Goal: Task Accomplishment & Management: Manage account settings

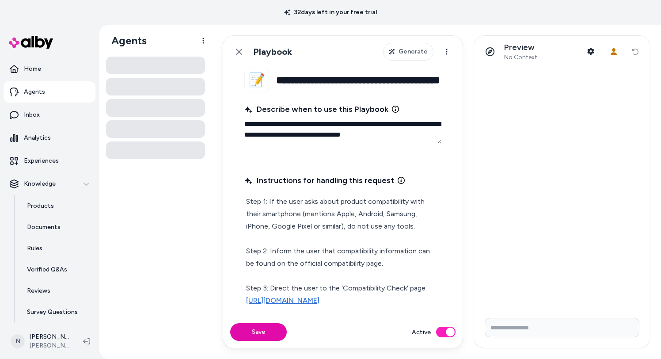
type textarea "*"
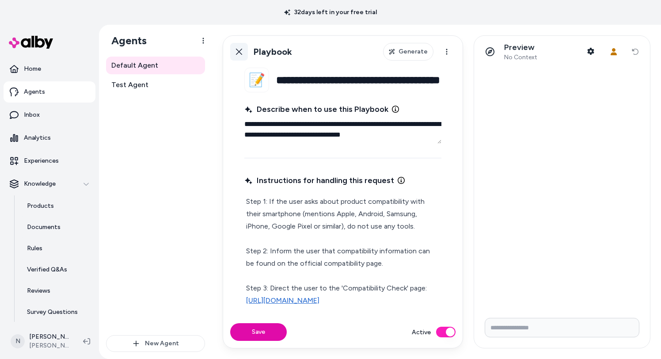
click at [239, 56] on link "Back" at bounding box center [239, 52] width 18 height 18
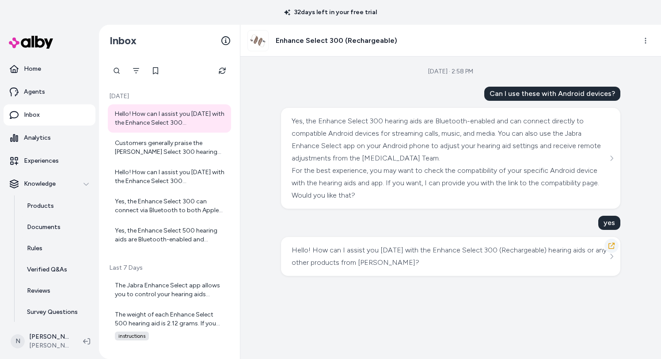
click at [611, 240] on button "button" at bounding box center [611, 245] width 14 height 14
click at [612, 248] on icon "button" at bounding box center [611, 245] width 6 height 6
click at [537, 93] on div "Can I use these with Android devices?" at bounding box center [552, 94] width 136 height 14
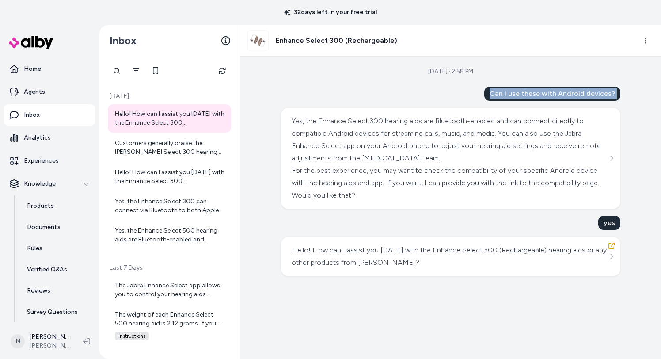
copy div "Can I use these with Android devices?"
click at [608, 122] on div "Yes, the Enhance Select 300 hearing aids are Bluetooth-enabled and can connect …" at bounding box center [450, 158] width 318 height 87
click at [630, 119] on div "Sep 04, 2025 · 2:58 PM Can I use these with Android devices? Yes, the Enhance S…" at bounding box center [450, 208] width 420 height 302
click at [609, 159] on icon "See more" at bounding box center [611, 158] width 6 height 6
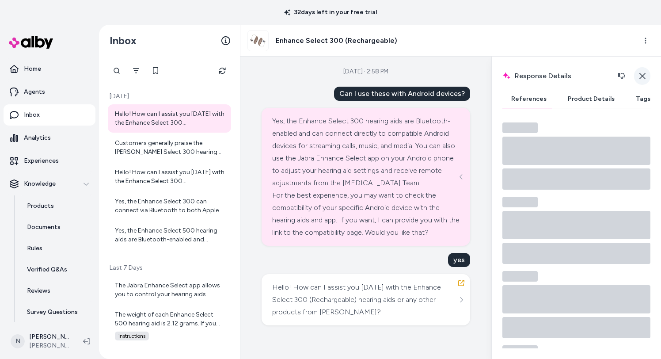
click at [643, 72] on icon "button" at bounding box center [642, 75] width 7 height 7
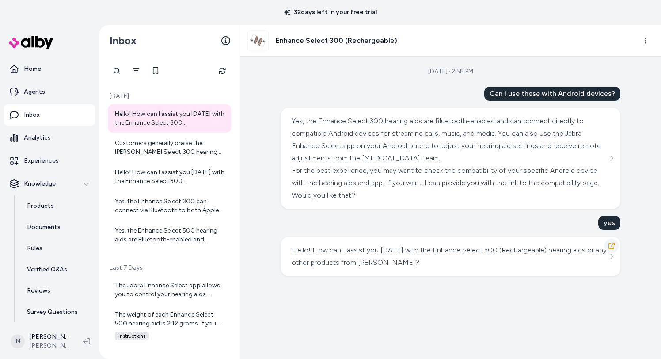
click at [613, 242] on icon "button" at bounding box center [611, 245] width 6 height 6
click at [514, 84] on div "Sep 04, 2025 · 2:58 PM Can I use these with Android devices? Yes, the Enhance S…" at bounding box center [450, 208] width 420 height 302
click at [514, 90] on div "Can I use these with Android devices?" at bounding box center [552, 94] width 136 height 14
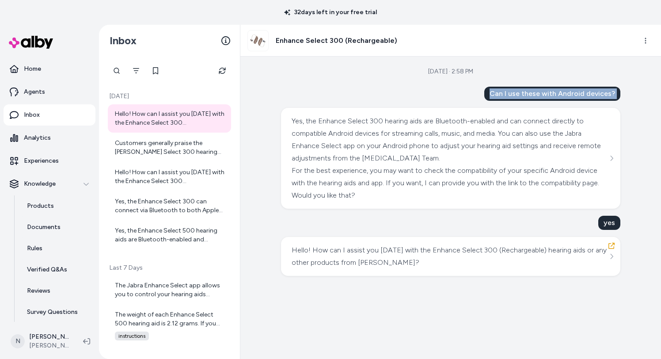
copy div "Can I use these with Android devices?"
click at [610, 253] on icon "See more" at bounding box center [611, 256] width 6 height 6
click at [613, 247] on icon "button" at bounding box center [611, 245] width 7 height 7
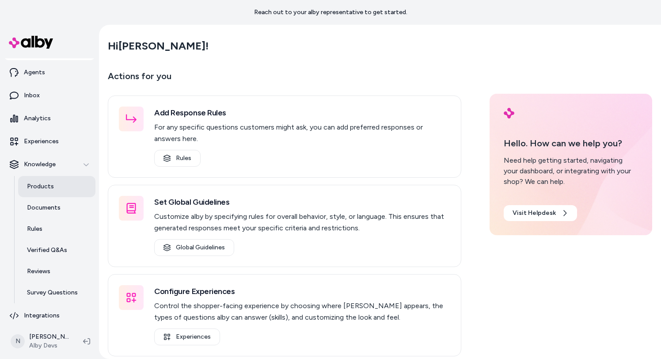
scroll to position [24, 0]
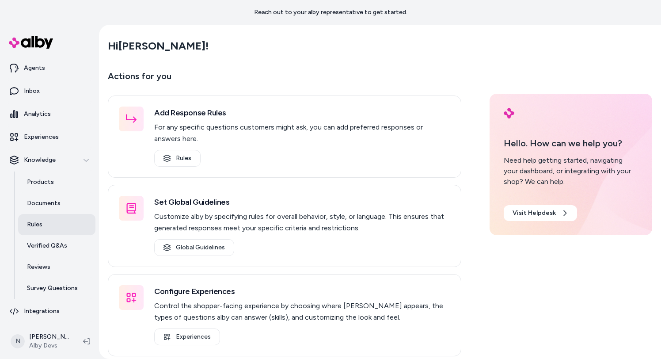
click at [53, 220] on link "Rules" at bounding box center [56, 224] width 77 height 21
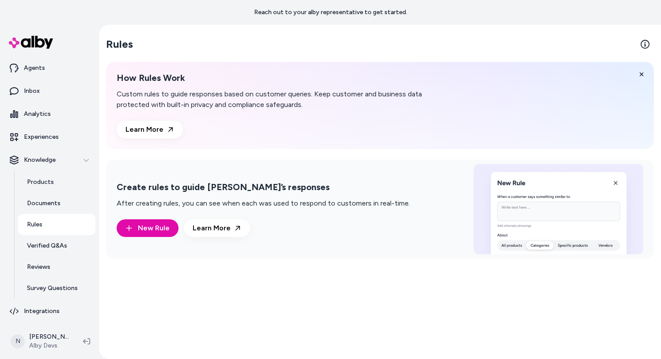
click at [114, 225] on div "Create rules to guide [PERSON_NAME]’s responses After creating rules, you can s…" at bounding box center [380, 208] width 548 height 99
click at [127, 223] on button "New Rule" at bounding box center [148, 228] width 62 height 18
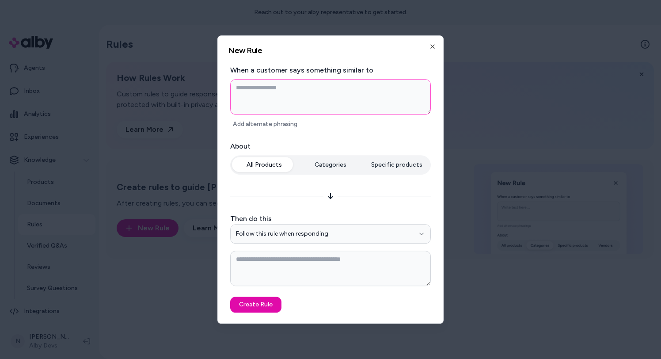
type textarea "*"
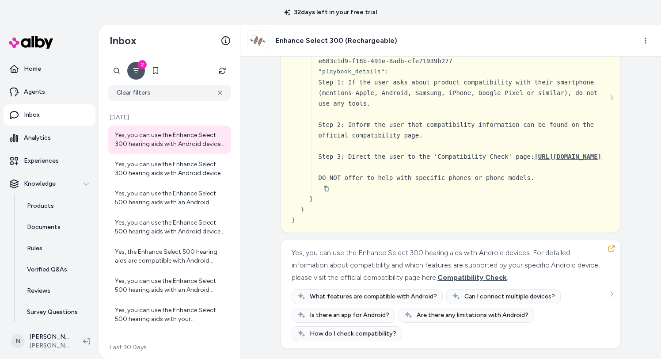
scroll to position [240, 0]
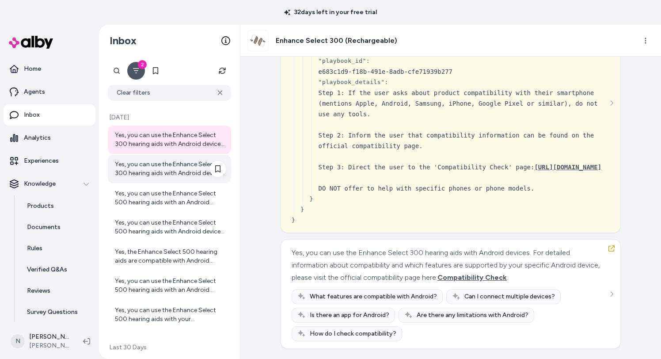
click at [179, 163] on div "Yes, you can use the Enhance Select 300 hearing aids with Android devices. For …" at bounding box center [170, 169] width 111 height 18
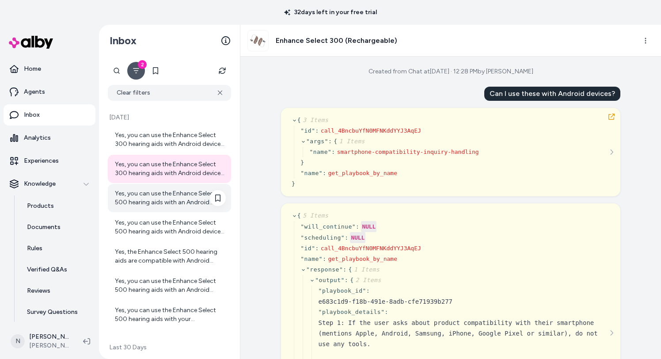
click at [180, 204] on div "Yes, you can use the Enhance Select 500 hearing aids with an Android device. Fo…" at bounding box center [170, 198] width 111 height 18
click at [166, 204] on div "Yes, you can use the Enhance Select 500 hearing aids with an Android device. Fo…" at bounding box center [170, 198] width 111 height 18
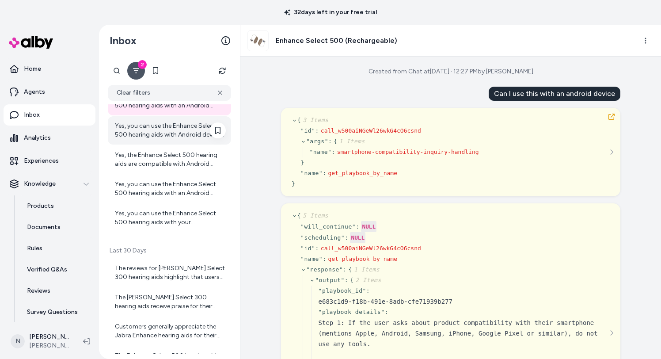
scroll to position [39, 0]
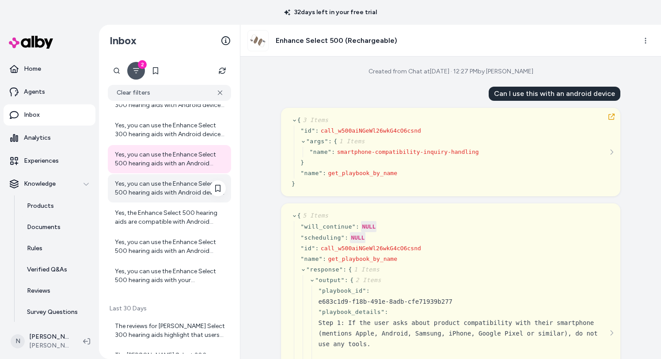
click at [169, 193] on div "Yes, you can use the Enhance Select 500 hearing aids with Android devices. For …" at bounding box center [170, 188] width 111 height 18
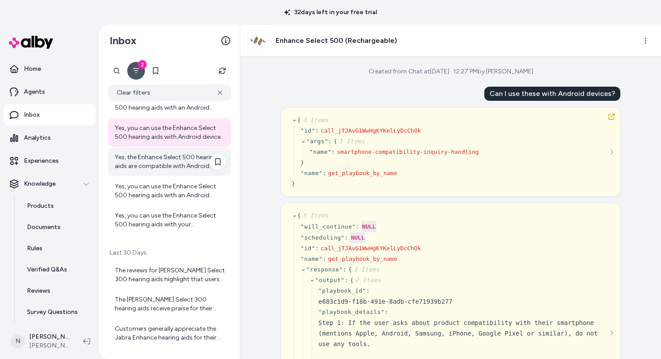
scroll to position [104, 0]
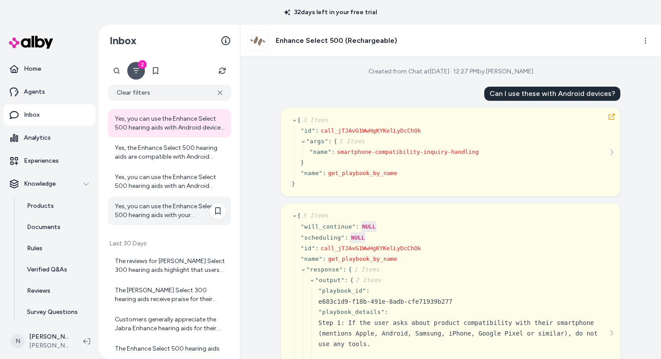
click at [167, 213] on div "Yes, you can use the Enhance Select 500 hearing aids with your smartphone. They…" at bounding box center [170, 211] width 111 height 18
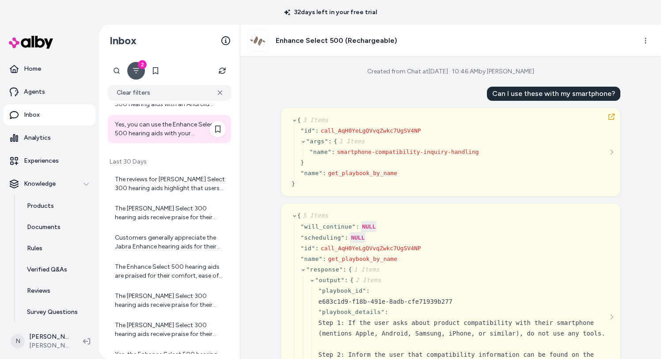
scroll to position [218, 0]
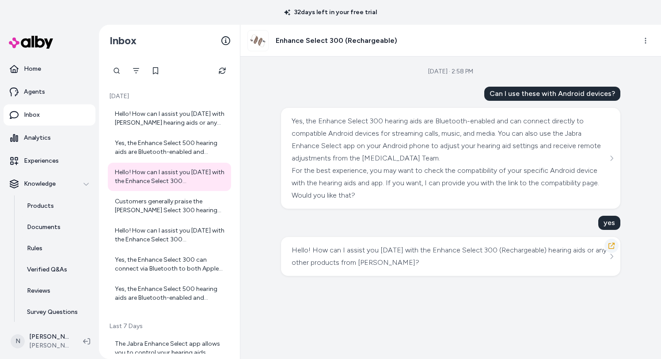
click at [609, 246] on icon "button" at bounding box center [611, 245] width 7 height 7
click at [545, 92] on div "Can I use these with Android devices?" at bounding box center [552, 94] width 136 height 14
copy div "Can I use these with Android devices?"
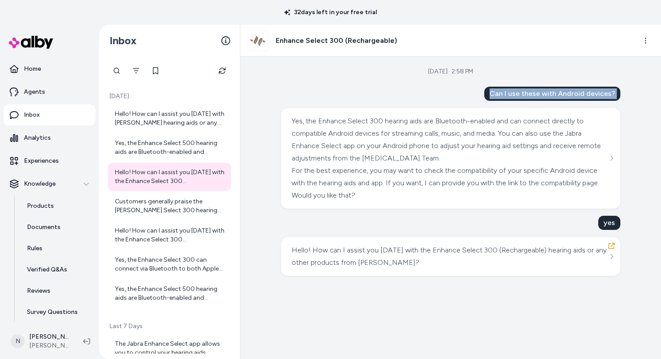
click at [553, 95] on div "Can I use these with Android devices?" at bounding box center [552, 94] width 136 height 14
click at [611, 249] on button "button" at bounding box center [611, 245] width 14 height 14
click at [611, 248] on icon "button" at bounding box center [611, 245] width 6 height 6
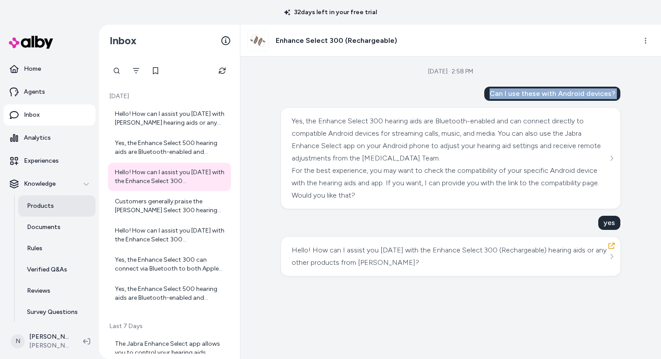
click at [48, 204] on p "Products" at bounding box center [40, 205] width 27 height 9
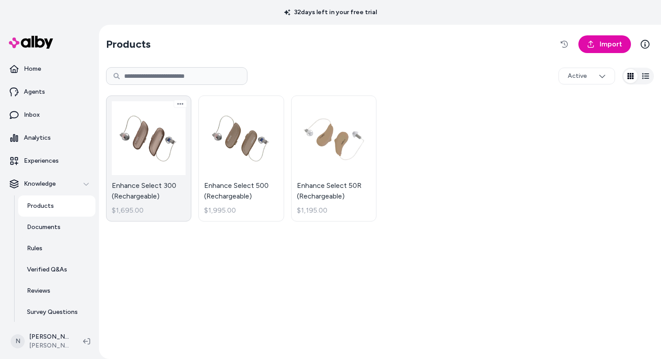
click at [159, 162] on link "Enhance Select 300 (Rechargeable) $1,695.00" at bounding box center [148, 158] width 85 height 126
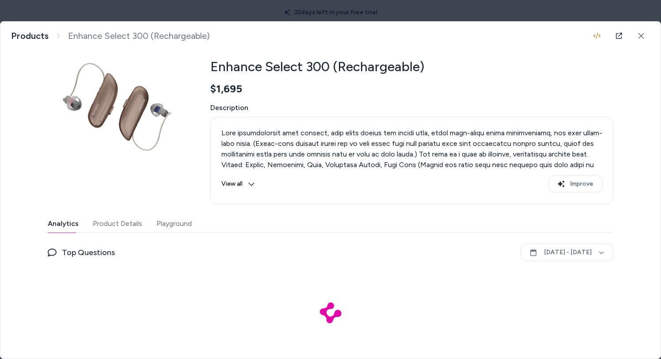
scroll to position [41, 0]
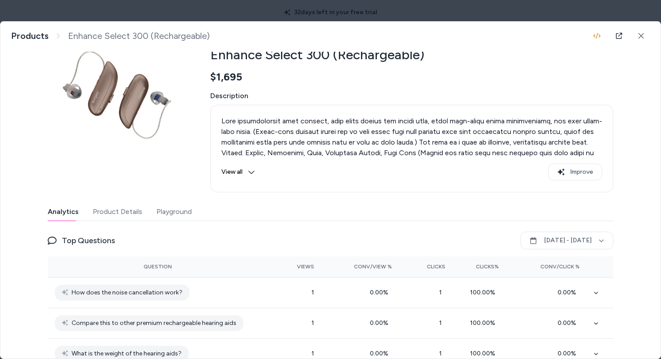
click at [181, 211] on button "Playground" at bounding box center [173, 212] width 35 height 18
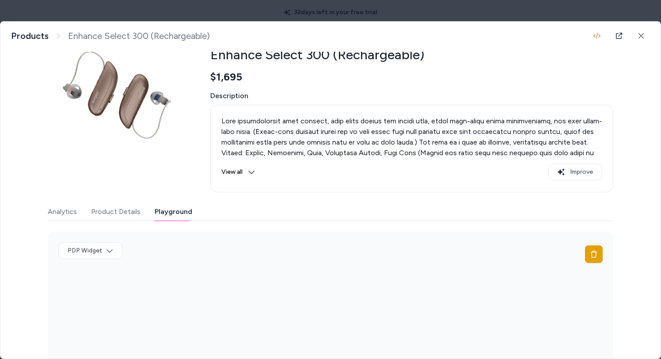
scroll to position [104, 0]
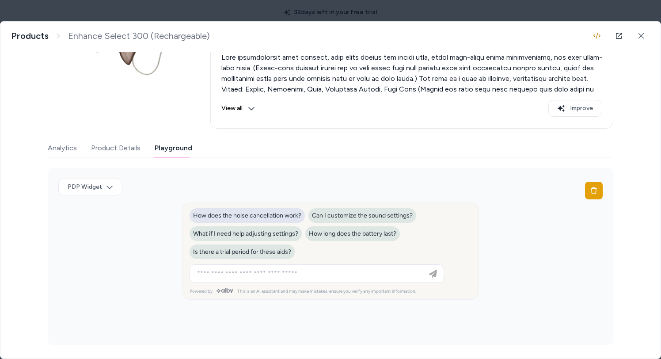
click at [235, 218] on span "How does the noise cancellation work?" at bounding box center [247, 216] width 108 height 8
type input "**********"
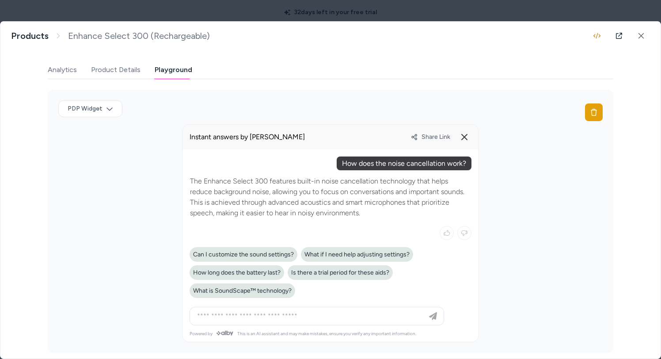
scroll to position [190, 0]
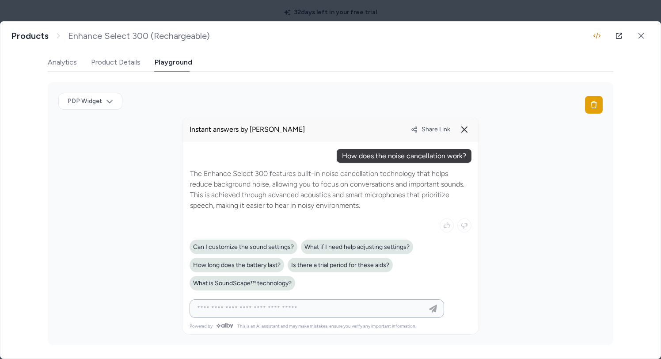
click at [295, 312] on input at bounding box center [308, 308] width 232 height 11
type input "**********"
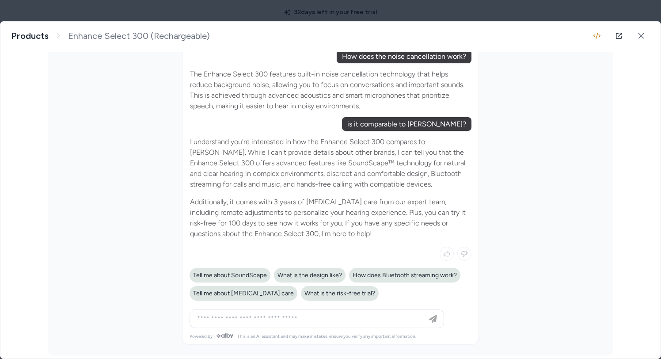
scroll to position [0, 0]
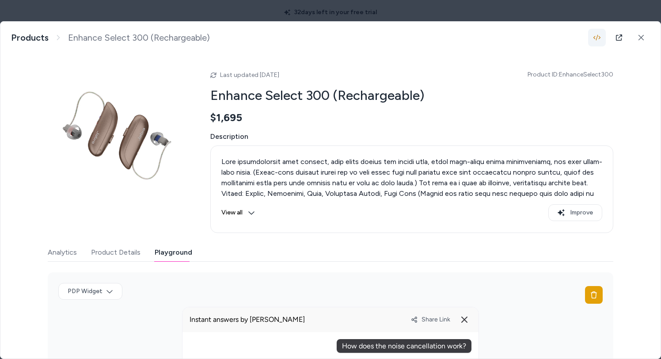
click at [596, 38] on icon "button" at bounding box center [596, 38] width 7 height 6
click at [639, 39] on icon at bounding box center [640, 37] width 5 height 5
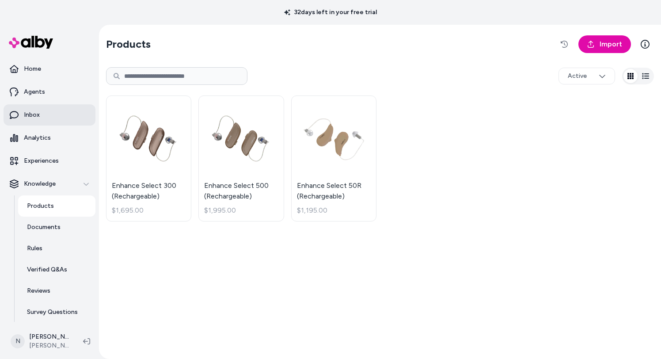
click at [51, 115] on link "Inbox" at bounding box center [50, 114] width 92 height 21
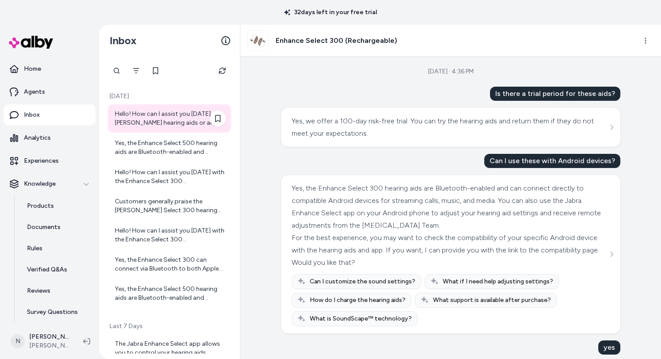
click at [176, 123] on div "Hello! How can I assist you [DATE] with [PERSON_NAME] hearing aids or any other…" at bounding box center [170, 119] width 111 height 18
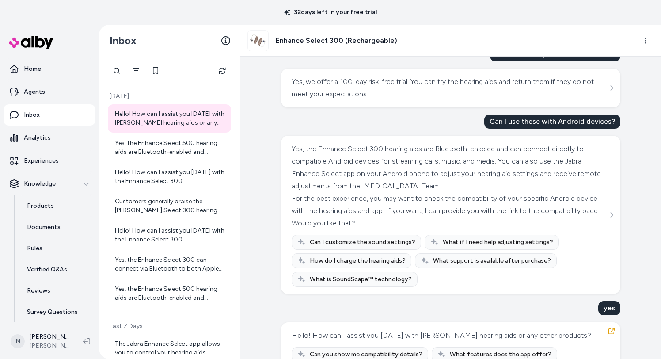
scroll to position [97, 0]
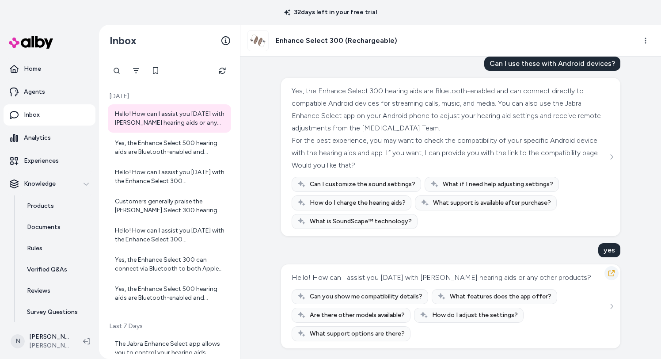
click at [609, 276] on icon "button" at bounding box center [611, 273] width 6 height 6
click at [582, 65] on div "Can I use these with Android devices?" at bounding box center [552, 64] width 136 height 14
copy div "Can I use these with Android devices?"
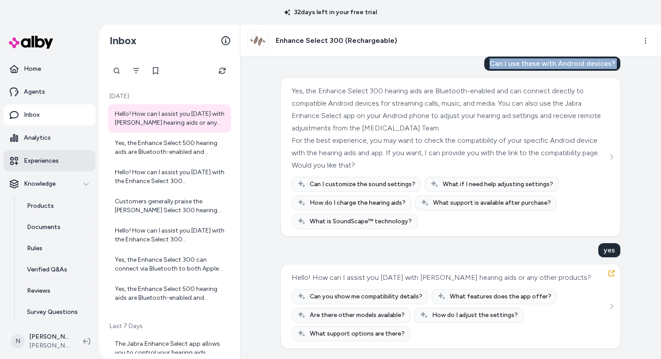
click at [59, 163] on link "Experiences" at bounding box center [50, 160] width 92 height 21
click at [608, 269] on button "button" at bounding box center [611, 273] width 14 height 14
click at [611, 270] on icon "button" at bounding box center [611, 272] width 7 height 7
click at [50, 205] on p "Products" at bounding box center [40, 205] width 27 height 9
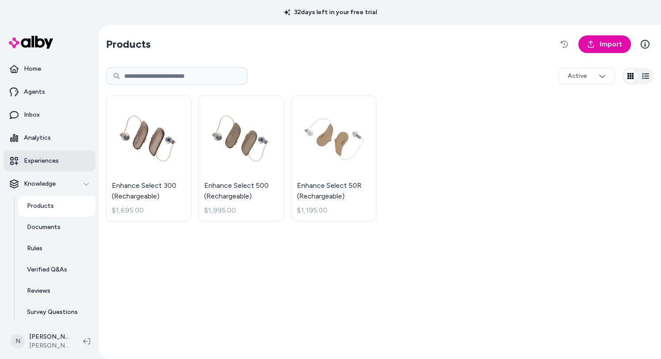
click at [59, 161] on link "Experiences" at bounding box center [50, 160] width 92 height 21
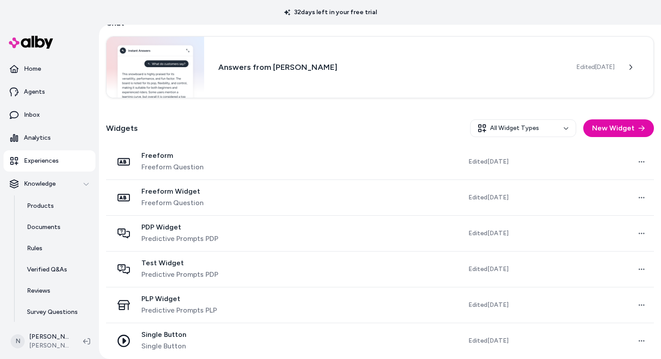
scroll to position [184, 0]
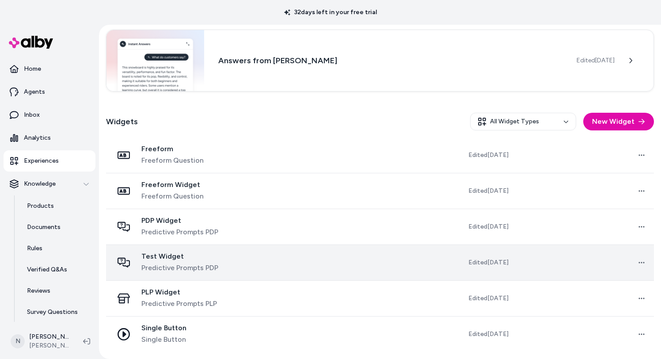
click at [193, 260] on span "Test Widget" at bounding box center [179, 256] width 77 height 9
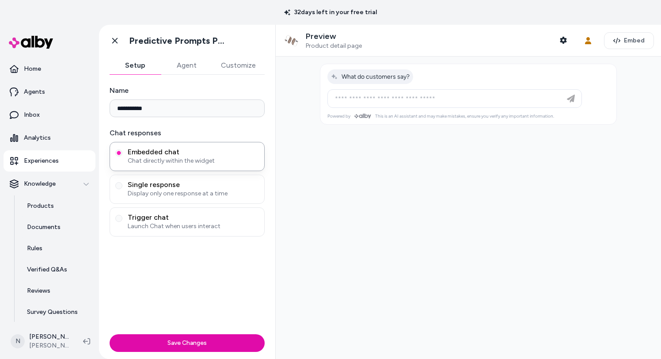
click at [60, 165] on link "Experiences" at bounding box center [50, 160] width 92 height 21
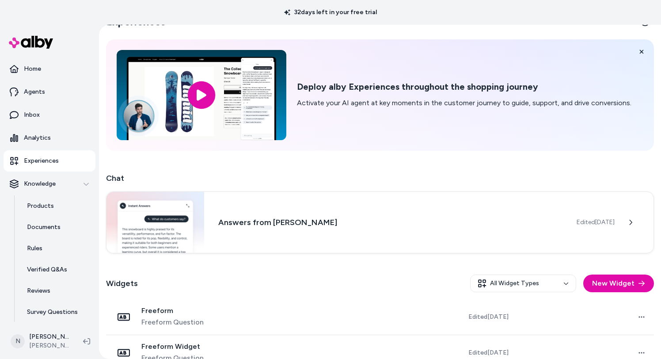
scroll to position [184, 0]
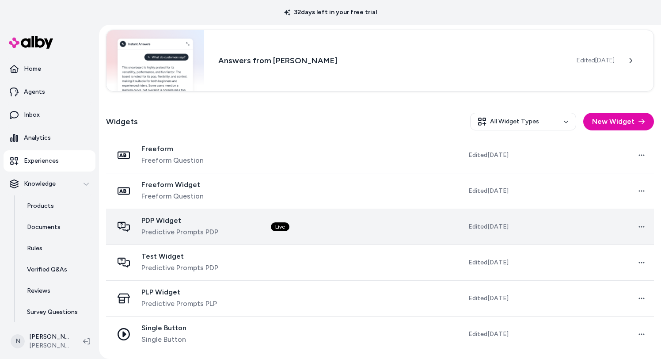
click at [166, 223] on span "PDP Widget" at bounding box center [179, 220] width 77 height 9
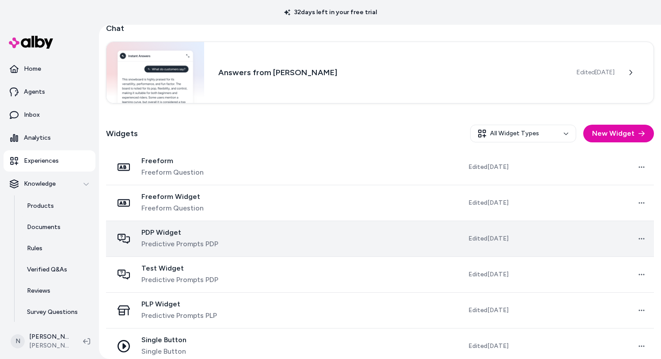
click at [167, 236] on span "PDP Widget" at bounding box center [179, 232] width 77 height 9
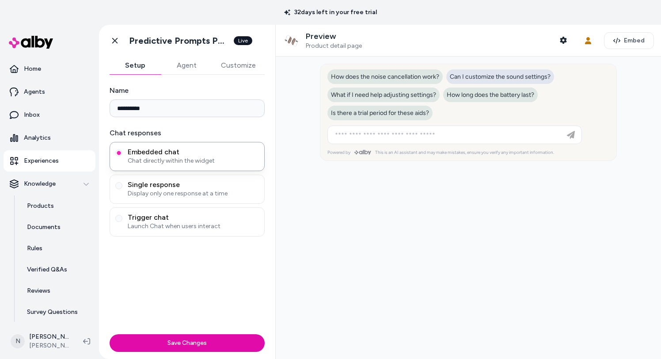
click at [477, 75] on span "Can I customize the sound settings?" at bounding box center [500, 77] width 101 height 8
type input "**********"
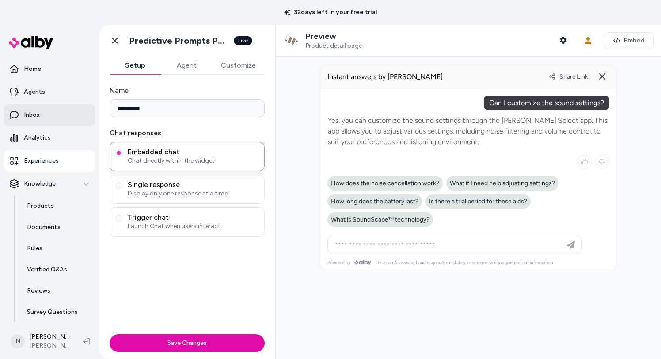
click at [36, 116] on p "Inbox" at bounding box center [32, 114] width 16 height 9
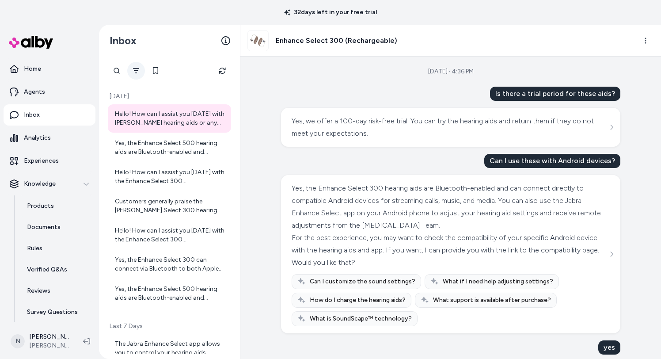
click at [132, 69] on icon "Filter" at bounding box center [135, 70] width 7 height 7
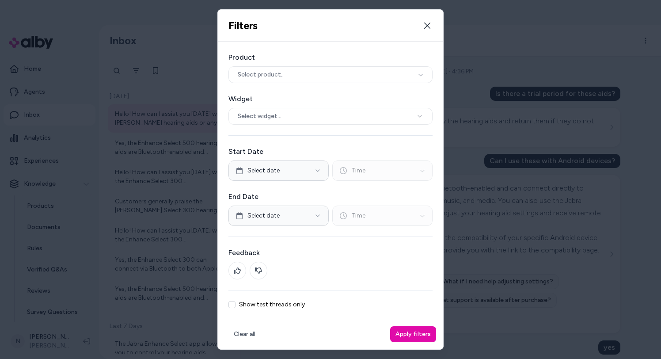
click at [241, 301] on label "Show test threads only" at bounding box center [272, 304] width 66 height 6
click at [235, 301] on button "Show test threads only" at bounding box center [231, 304] width 7 height 7
click at [412, 333] on button "Apply filters" at bounding box center [413, 334] width 46 height 16
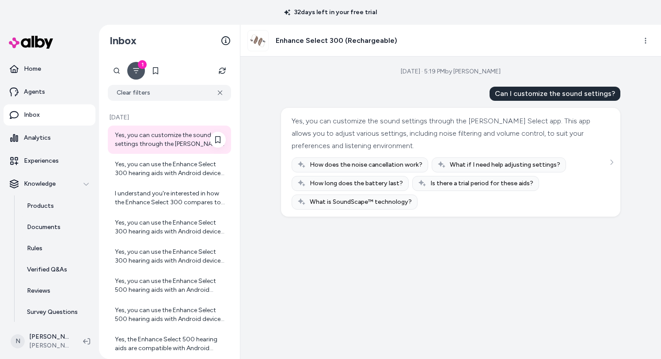
click at [166, 140] on div "Yes, you can customize the sound settings through the Jabra Enhance Select app.…" at bounding box center [170, 140] width 111 height 18
click at [58, 164] on link "Experiences" at bounding box center [50, 160] width 92 height 21
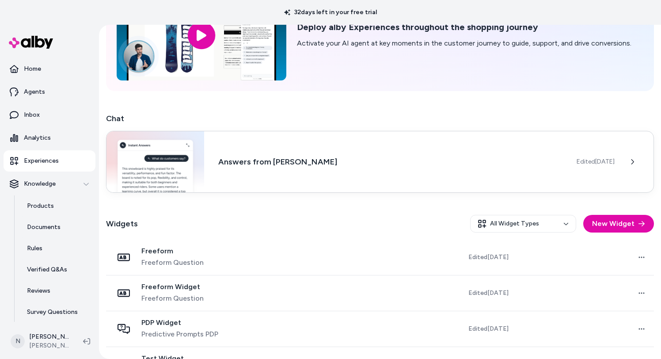
scroll to position [170, 0]
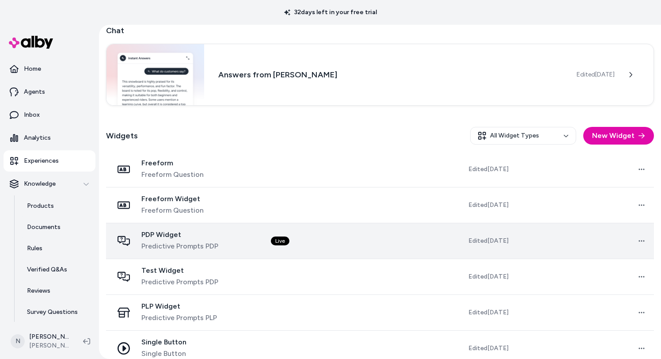
click at [203, 242] on span "Predictive Prompts PDP" at bounding box center [179, 246] width 77 height 11
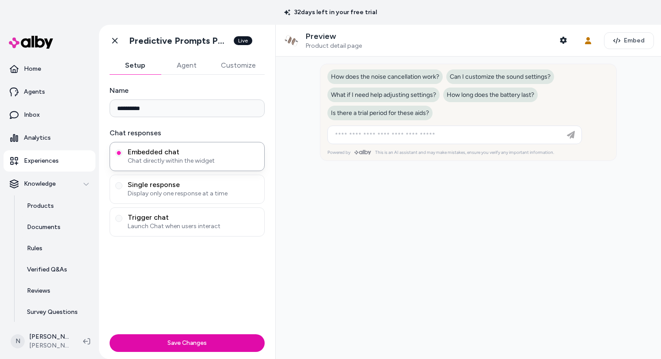
click at [327, 40] on p "Preview" at bounding box center [334, 36] width 56 height 10
click at [289, 41] on img at bounding box center [292, 41] width 18 height 18
click at [42, 205] on p "Products" at bounding box center [40, 205] width 27 height 9
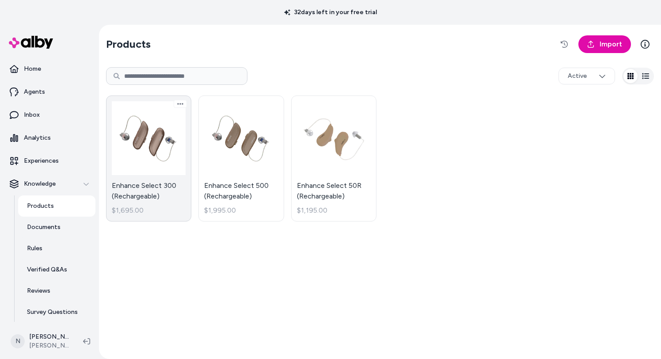
click at [156, 150] on link "Enhance Select 300 (Rechargeable) $1,695.00" at bounding box center [148, 158] width 85 height 126
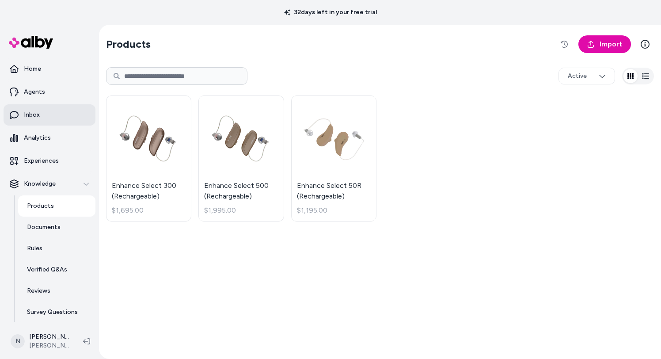
click at [46, 117] on link "Inbox" at bounding box center [50, 114] width 92 height 21
click at [51, 117] on link "Inbox" at bounding box center [50, 114] width 92 height 21
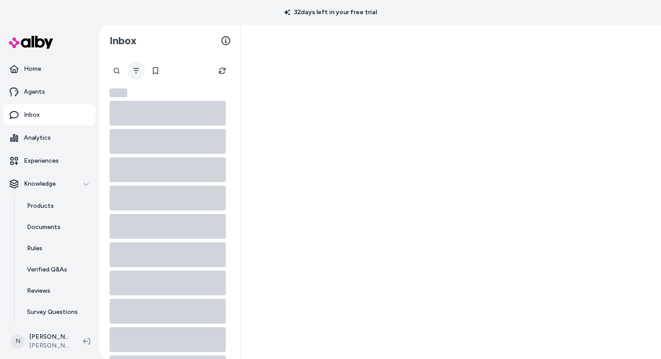
click at [133, 70] on icon "Filter" at bounding box center [135, 70] width 7 height 7
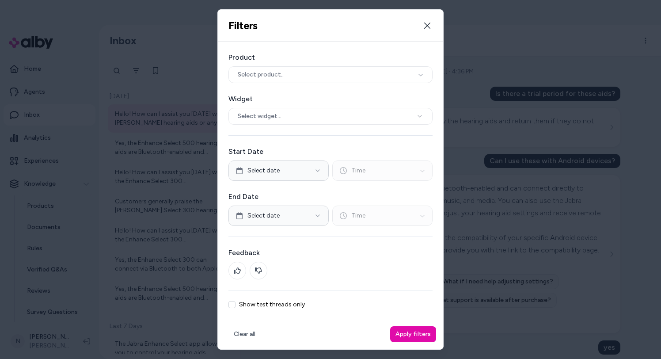
click at [257, 303] on label "Show test threads only" at bounding box center [272, 304] width 66 height 6
click at [235, 303] on button "Show test threads only" at bounding box center [231, 304] width 7 height 7
click at [399, 330] on button "Apply filters" at bounding box center [413, 334] width 46 height 16
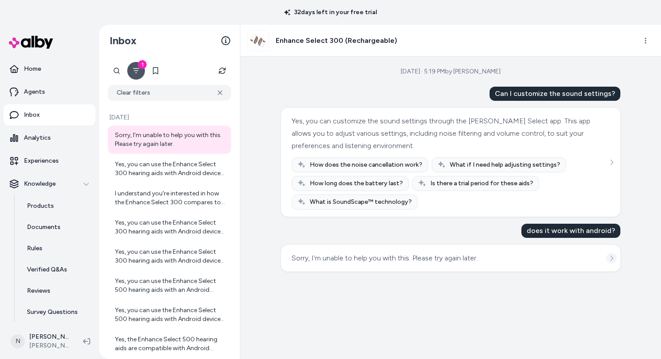
click at [611, 259] on icon "See more" at bounding box center [611, 257] width 3 height 5
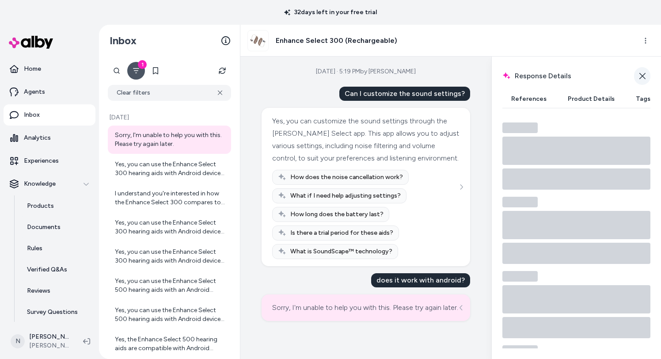
click at [639, 74] on icon "button" at bounding box center [642, 75] width 7 height 7
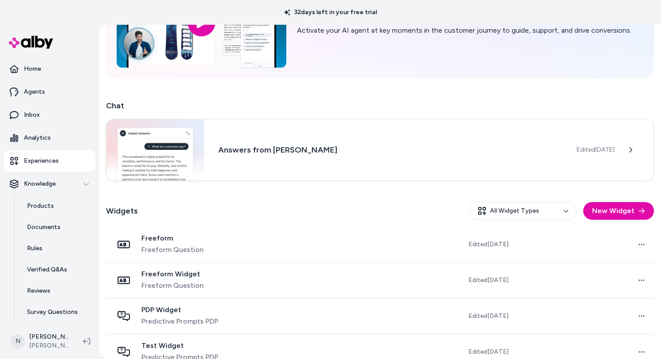
scroll to position [171, 0]
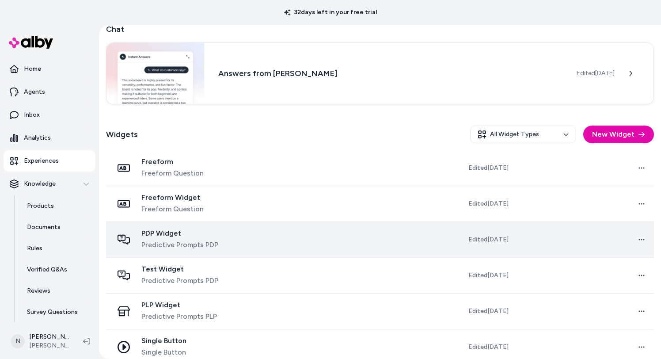
click at [249, 239] on div "PDP Widget Predictive Prompts PDP" at bounding box center [185, 239] width 144 height 21
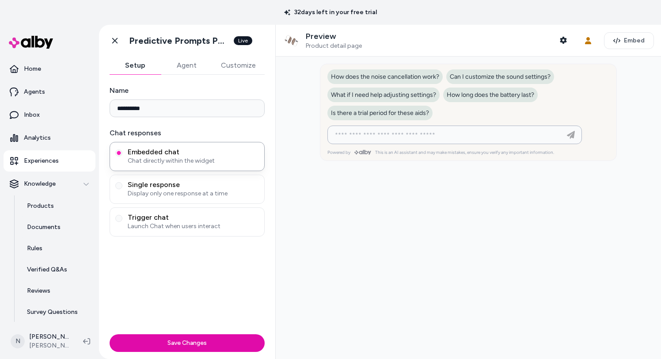
click at [356, 134] on input at bounding box center [445, 134] width 232 height 11
paste input "**********"
type input "**********"
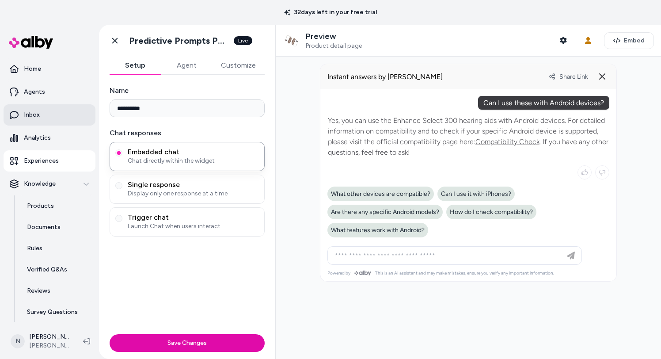
click at [69, 121] on link "Inbox" at bounding box center [50, 114] width 92 height 21
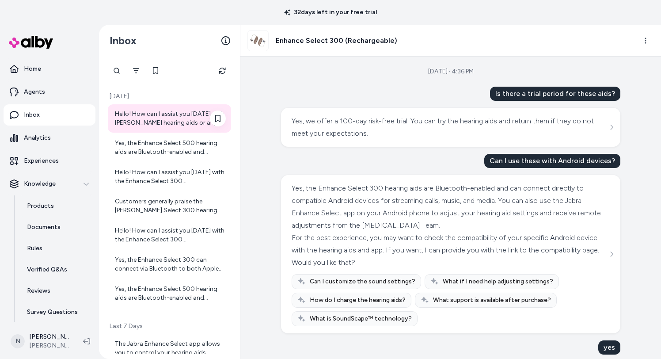
click at [158, 116] on div "Hello! How can I assist you [DATE] with [PERSON_NAME] hearing aids or any other…" at bounding box center [170, 119] width 111 height 18
click at [138, 73] on icon "Filter" at bounding box center [135, 70] width 7 height 7
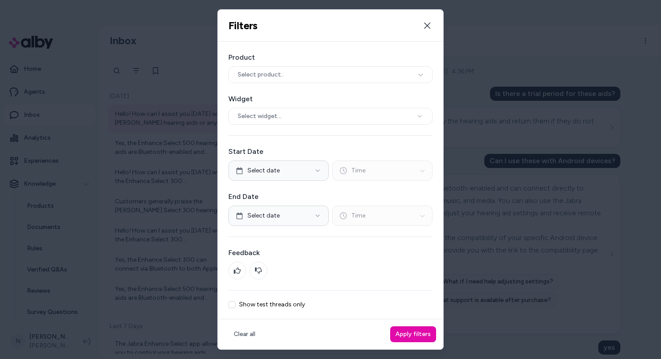
click at [266, 303] on label "Show test threads only" at bounding box center [272, 304] width 66 height 6
click at [235, 303] on button "Show test threads only" at bounding box center [231, 304] width 7 height 7
click at [413, 344] on div "Clear all Apply filters" at bounding box center [330, 334] width 225 height 30
click at [413, 336] on button "Apply filters" at bounding box center [413, 334] width 46 height 16
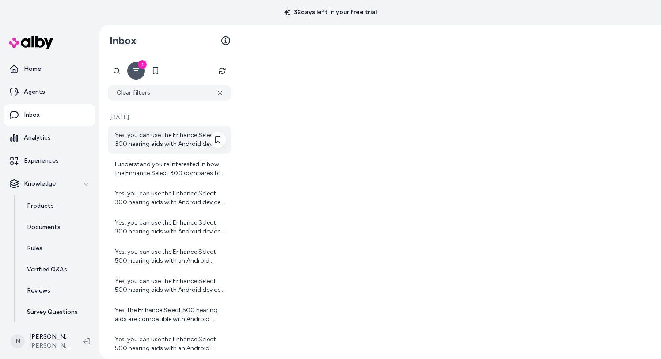
click at [187, 146] on div "Yes, you can use the Enhance Select 300 hearing aids with Android devices. For …" at bounding box center [170, 140] width 111 height 18
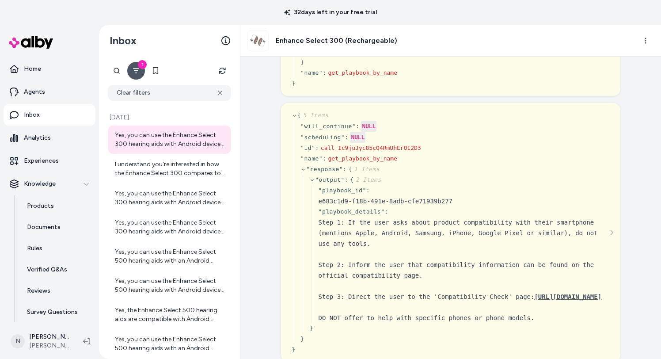
scroll to position [121, 0]
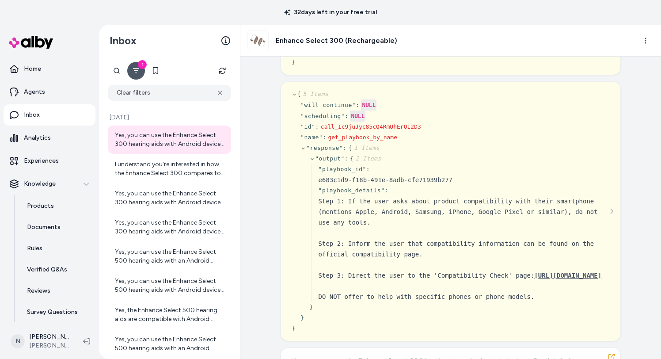
click at [270, 160] on div "Created from Chat at [DATE] · 5:02 PM by [PERSON_NAME] Can I use these with And…" at bounding box center [450, 208] width 420 height 302
click at [167, 168] on div "I understand you're interested in how the Enhance Select 300 compares to [PERSO…" at bounding box center [170, 169] width 111 height 18
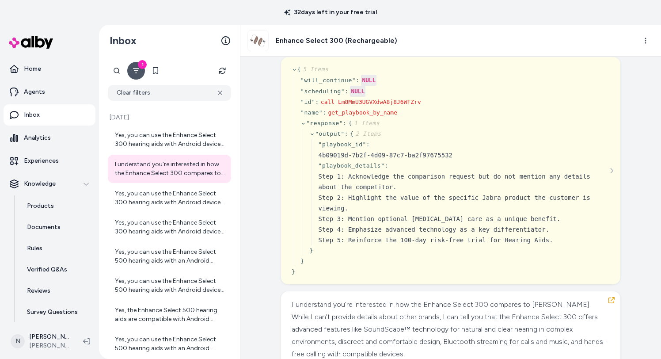
scroll to position [298, 0]
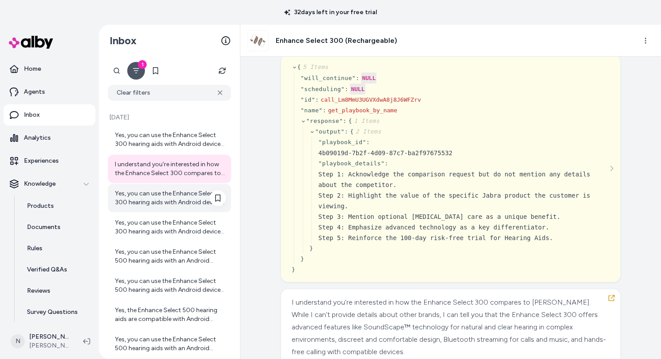
click at [173, 200] on div "Yes, you can use the Enhance Select 300 hearing aids with Android devices. For …" at bounding box center [170, 198] width 111 height 18
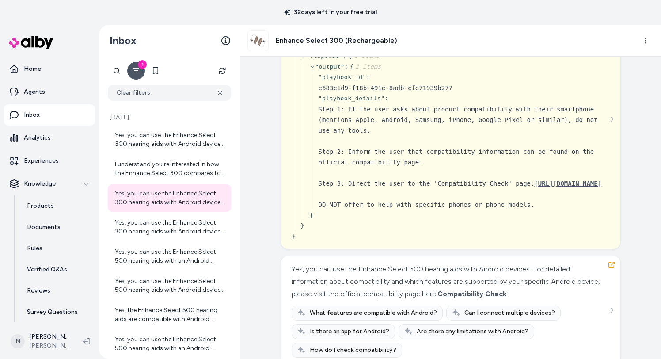
scroll to position [240, 0]
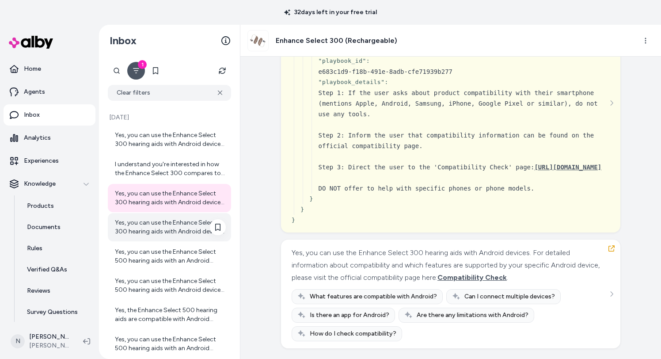
click at [153, 222] on div "Yes, you can use the Enhance Select 300 hearing aids with Android devices. For …" at bounding box center [170, 227] width 111 height 18
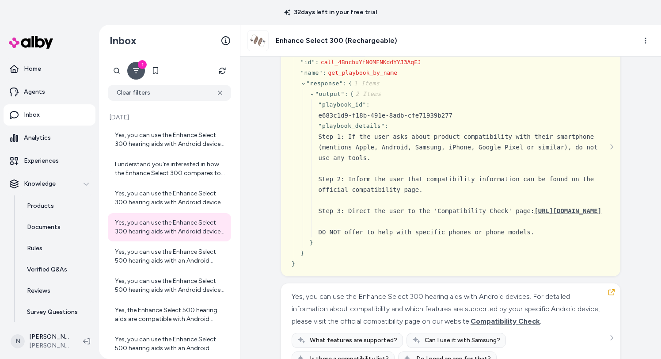
scroll to position [222, 0]
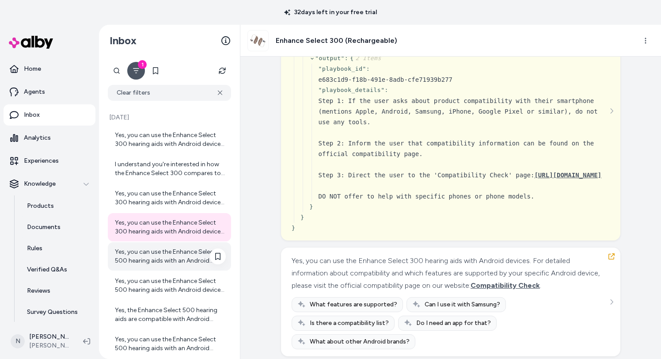
click at [174, 255] on div "Yes, you can use the Enhance Select 500 hearing aids with an Android device. Fo…" at bounding box center [170, 256] width 111 height 18
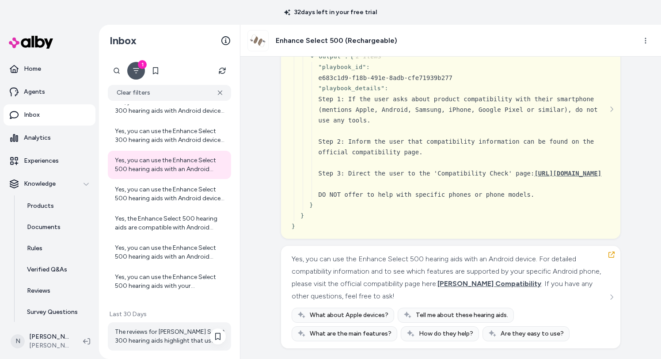
scroll to position [64, 0]
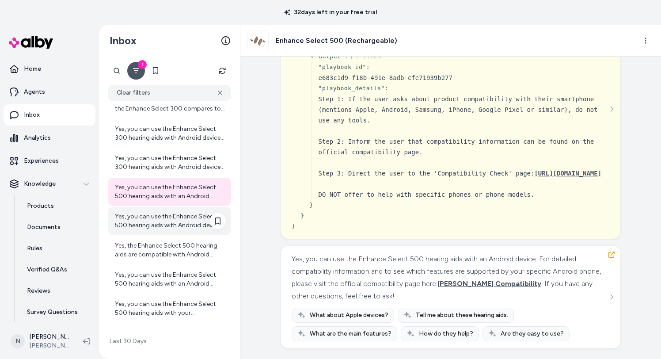
click at [162, 232] on div "Yes, you can use the Enhance Select 500 hearing aids with Android devices. For …" at bounding box center [169, 221] width 123 height 28
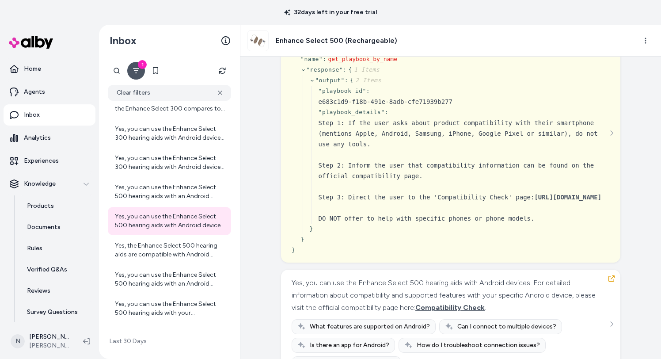
scroll to position [240, 0]
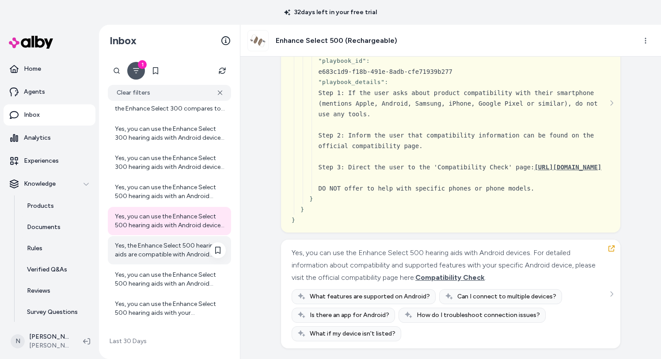
click at [197, 252] on div "Yes, the Enhance Select 500 hearing aids are compatible with Android devices. F…" at bounding box center [170, 250] width 111 height 18
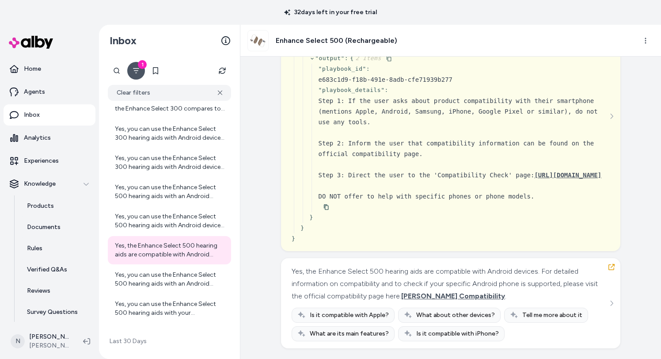
scroll to position [222, 0]
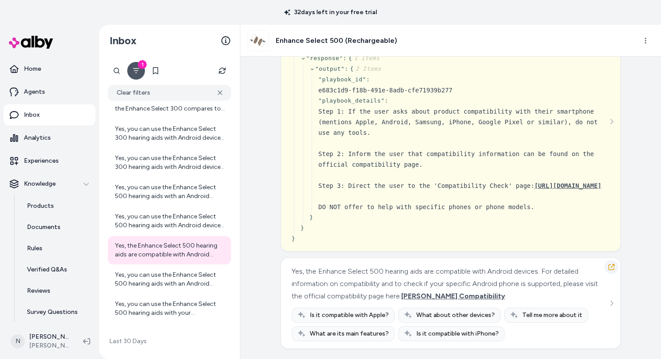
click at [612, 263] on icon "button" at bounding box center [611, 266] width 7 height 7
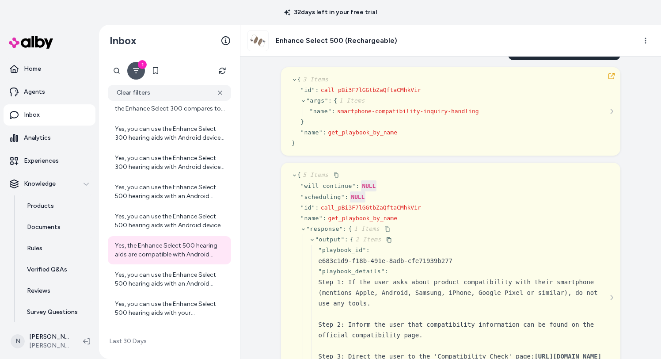
scroll to position [0, 0]
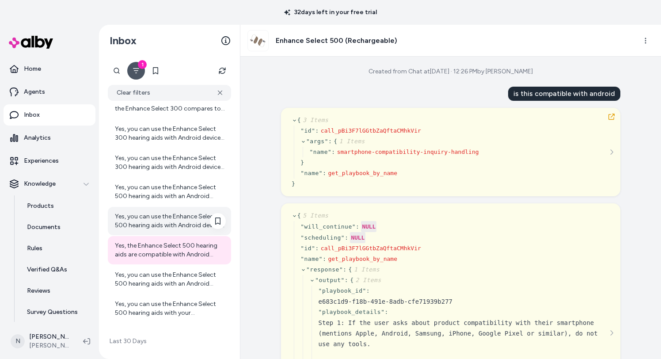
click at [180, 223] on div "Yes, you can use the Enhance Select 500 hearing aids with Android devices. For …" at bounding box center [170, 221] width 111 height 18
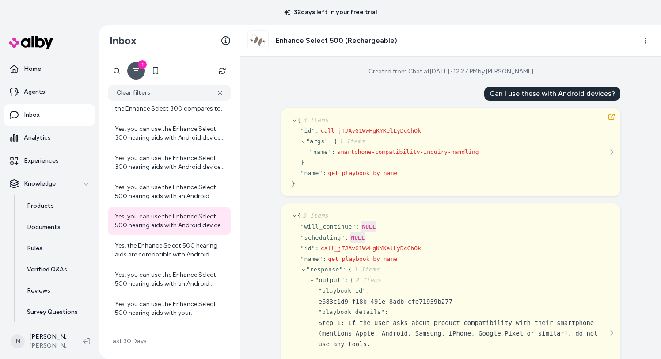
click at [620, 119] on div "Created from Chat at [DATE] · 12:27 PM by [PERSON_NAME] I use these with Androi…" at bounding box center [450, 208] width 420 height 302
click at [605, 117] on button "button" at bounding box center [611, 117] width 14 height 14
click at [613, 116] on icon "button" at bounding box center [611, 116] width 7 height 7
